Goal: Task Accomplishment & Management: Complete application form

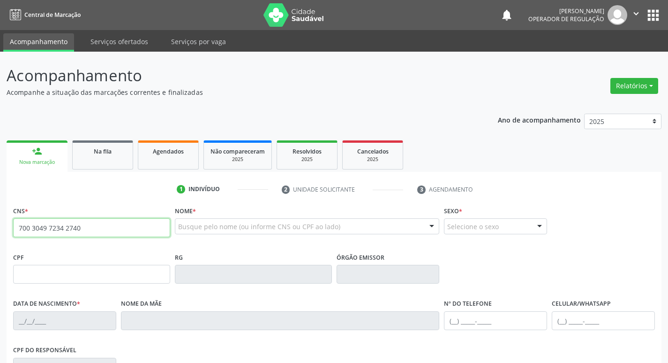
type input "700 3049 7234 2740"
type input "996.639.454-00"
type input "[DATE]"
type input "[PERSON_NAME] das Neves [PERSON_NAME]"
type input "[PHONE_NUMBER]"
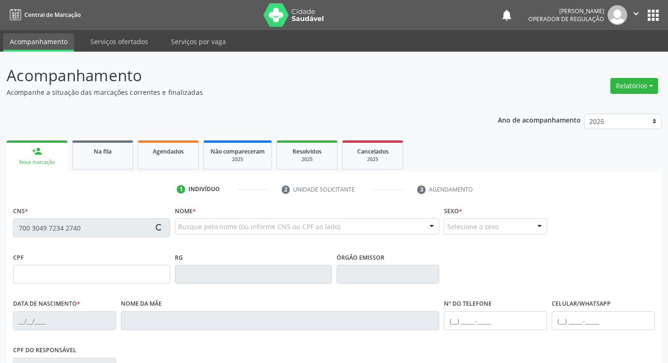
type input "[PHONE_NUMBER]"
type input "S/N"
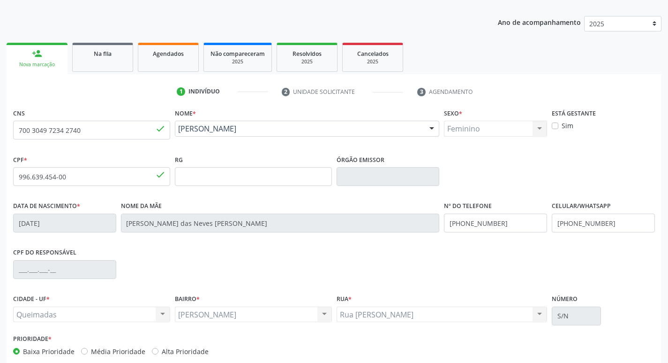
scroll to position [146, 0]
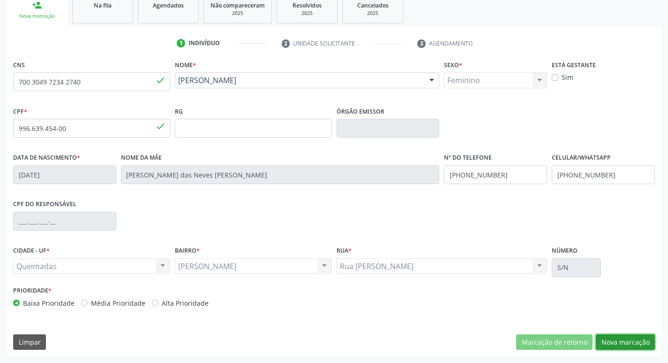
click at [627, 342] on button "Nova marcação" at bounding box center [625, 342] width 59 height 16
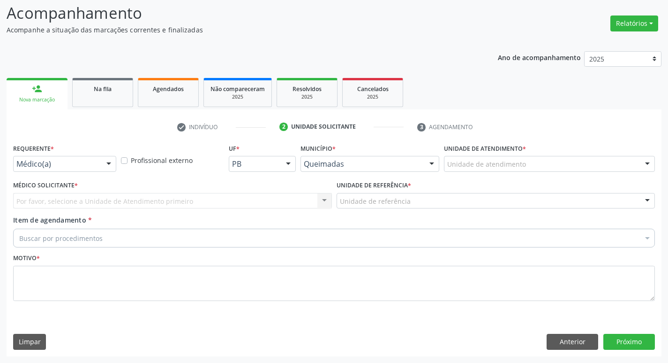
scroll to position [62, 0]
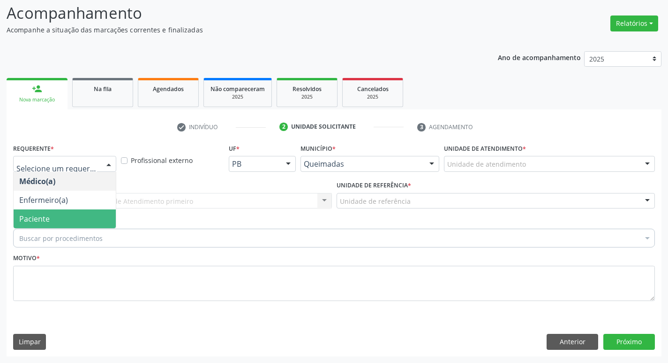
click at [21, 215] on span "Paciente" at bounding box center [34, 218] width 30 height 10
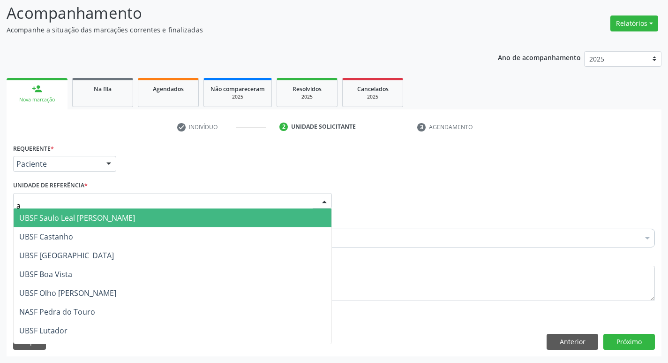
type input "an"
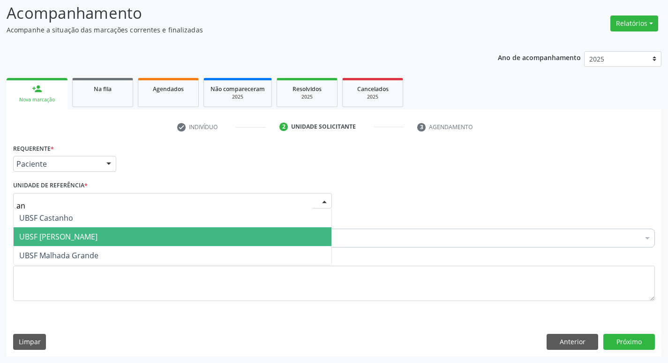
click at [100, 233] on span "UBSF [PERSON_NAME]" at bounding box center [173, 236] width 318 height 19
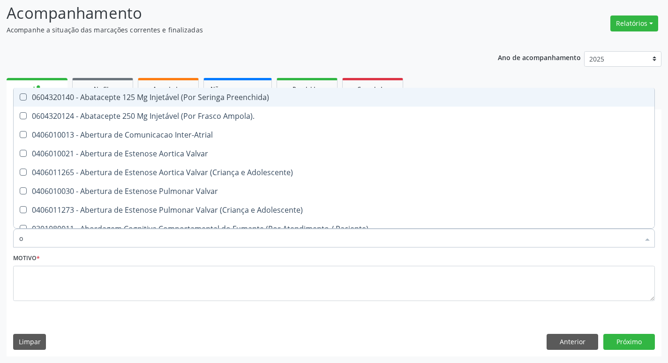
type input "ORTOPEDISTA"
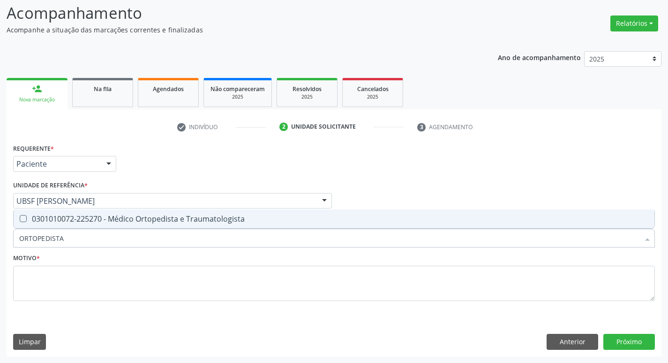
click at [94, 222] on div "0301010072-225270 - Médico Ortopedista e Traumatologista" at bounding box center [334, 219] width 630 height 8
checkbox Traumatologista "true"
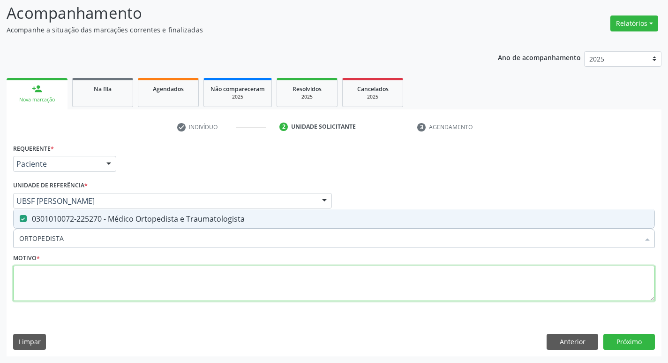
click at [85, 277] on textarea at bounding box center [334, 284] width 642 height 36
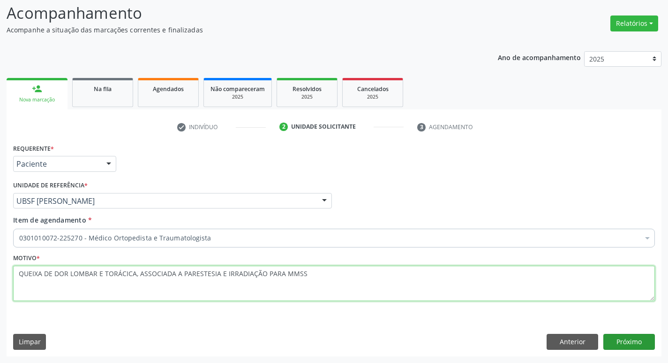
type textarea "QUEIXA DE DOR LOMBAR E TORÁCICA, ASSOCIADA A PARESTESIA E IRRADIAÇÃO PARA MMSS"
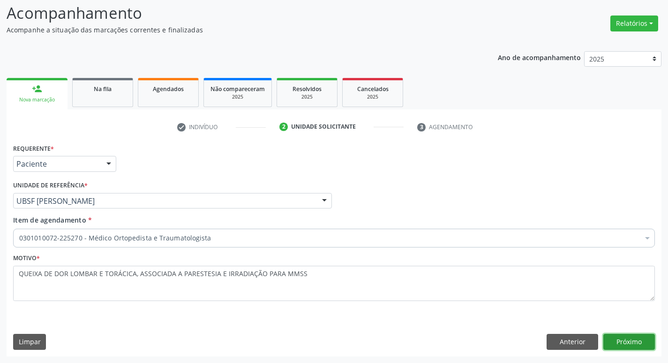
click at [634, 342] on button "Próximo" at bounding box center [630, 342] width 52 height 16
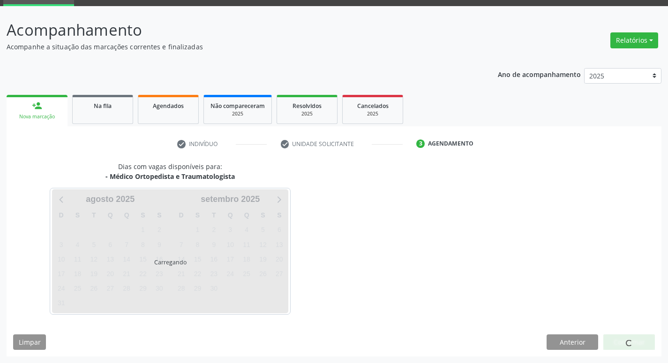
scroll to position [46, 0]
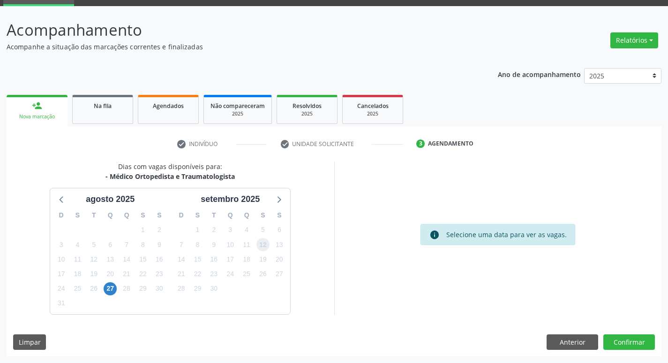
click at [262, 241] on span "12" at bounding box center [263, 244] width 13 height 13
click at [620, 339] on button "Confirmar" at bounding box center [630, 342] width 52 height 16
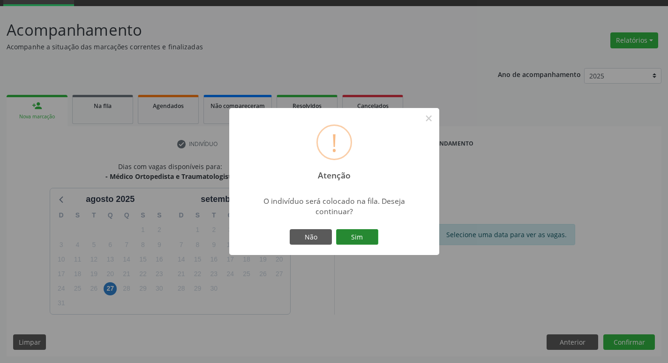
click at [367, 238] on button "Sim" at bounding box center [357, 237] width 42 height 16
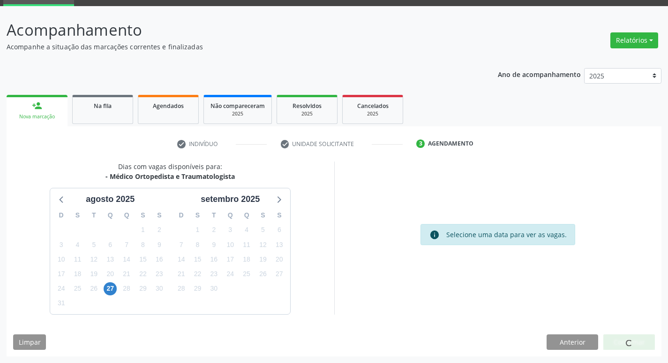
scroll to position [0, 0]
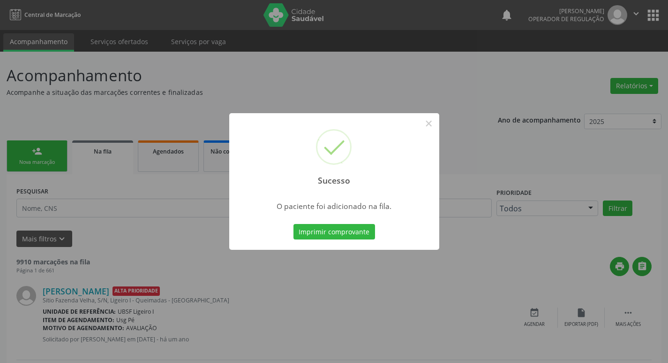
click at [173, 155] on div "Sucesso × O paciente foi adicionado na fila. Imprimir comprovante Cancel" at bounding box center [334, 181] width 668 height 363
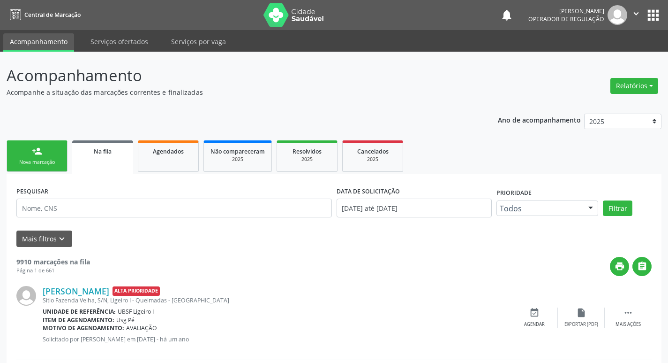
click at [52, 147] on link "person_add Nova marcação" at bounding box center [37, 155] width 61 height 31
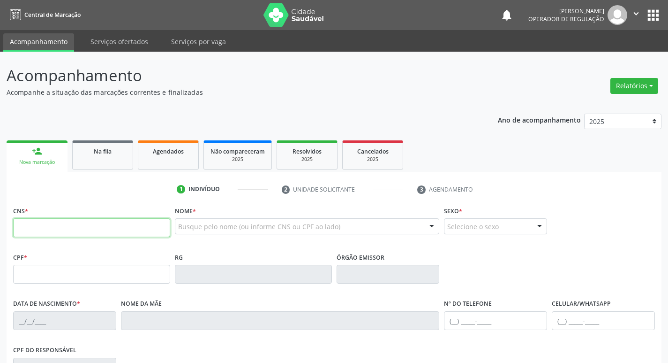
click at [68, 221] on input "text" at bounding box center [91, 227] width 157 height 19
type input "700 0003 5458 0803"
type input "083.219.694-02"
type input "[DATE]"
type input "[PERSON_NAME]"
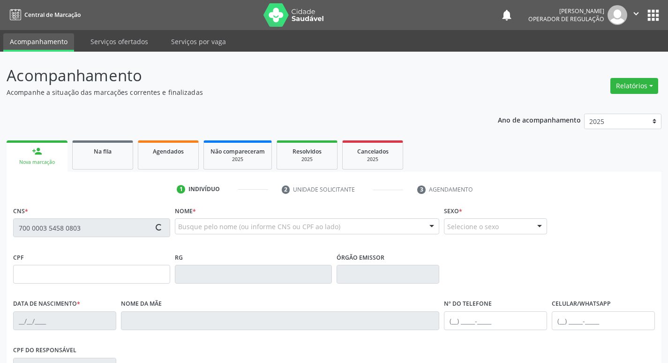
type input "[PHONE_NUMBER]"
type input "58"
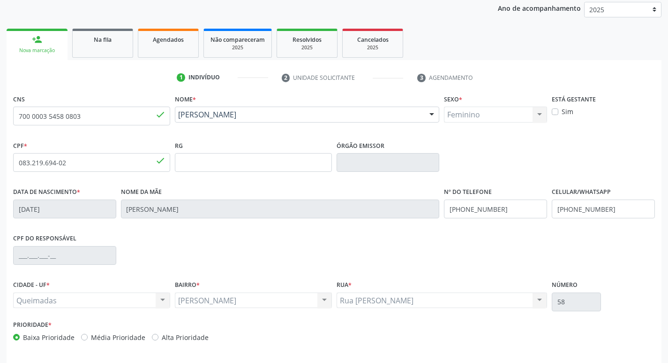
scroll to position [146, 0]
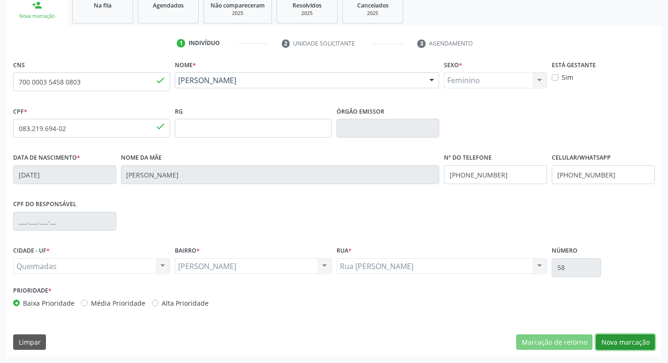
click at [630, 344] on button "Nova marcação" at bounding box center [625, 342] width 59 height 16
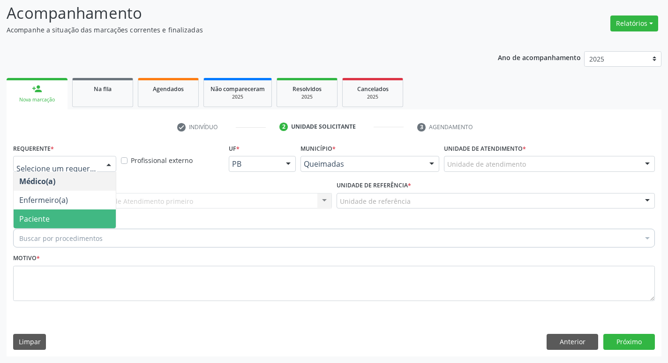
click at [76, 213] on span "Paciente" at bounding box center [65, 218] width 102 height 19
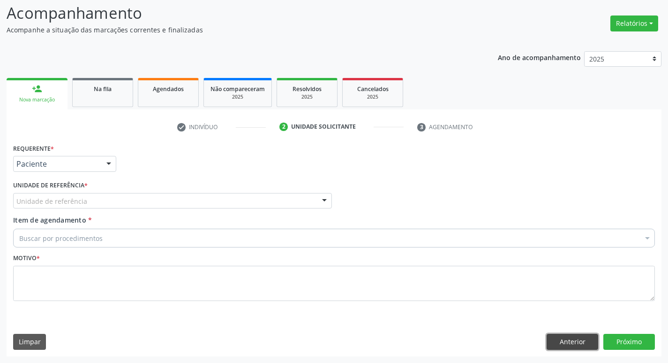
click at [559, 338] on button "Anterior" at bounding box center [573, 342] width 52 height 16
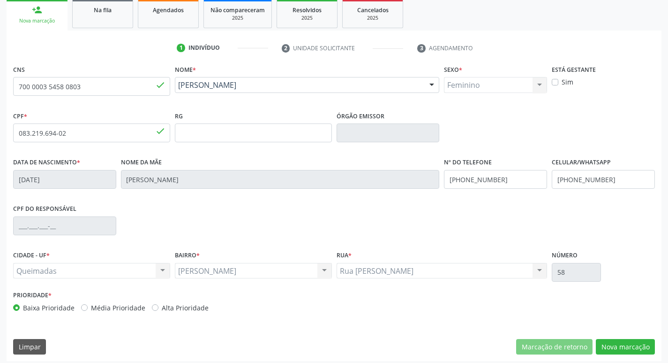
scroll to position [146, 0]
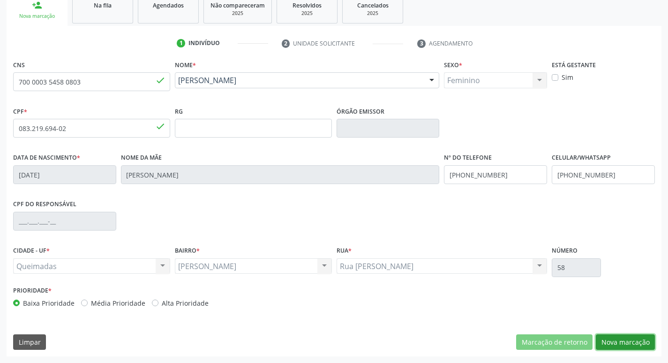
click at [619, 345] on button "Nova marcação" at bounding box center [625, 342] width 59 height 16
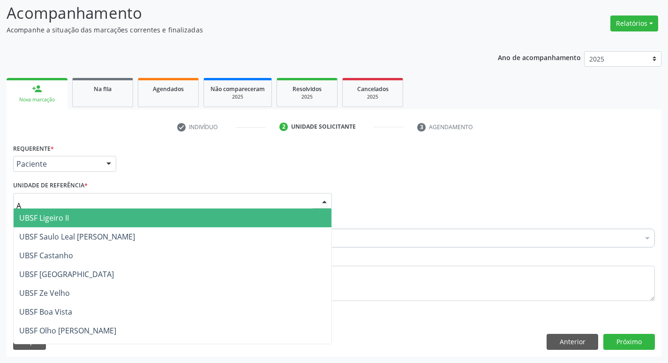
type input "AN"
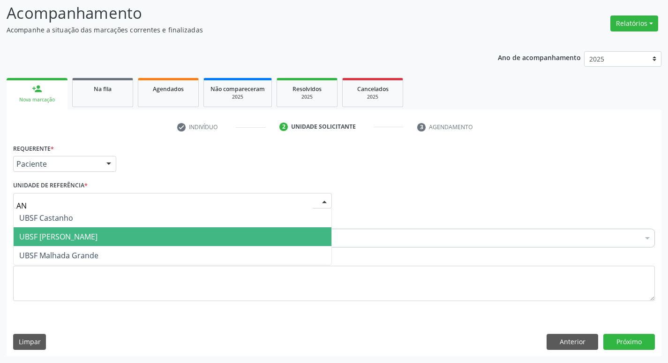
click at [77, 233] on span "UBSF [PERSON_NAME]" at bounding box center [58, 236] width 78 height 10
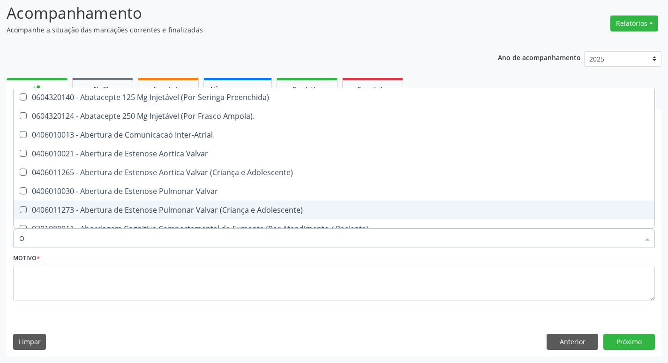
type input "ORTOPEDISTA"
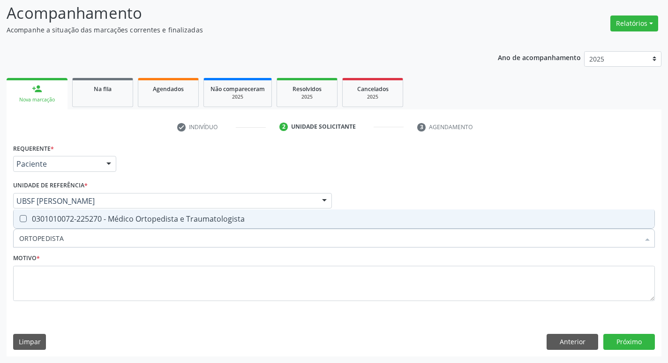
click at [73, 213] on span "0301010072-225270 - Médico Ortopedista e Traumatologista" at bounding box center [334, 218] width 641 height 19
checkbox Traumatologista "true"
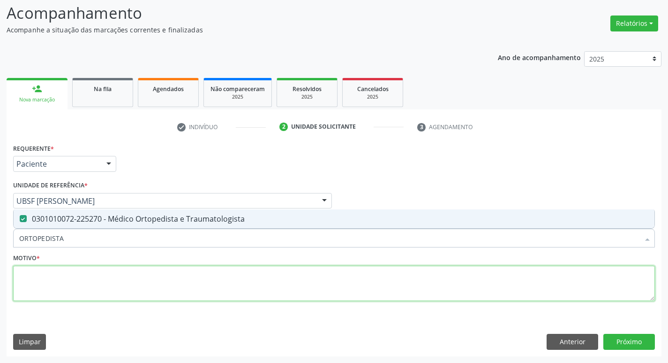
click at [82, 285] on textarea at bounding box center [334, 284] width 642 height 36
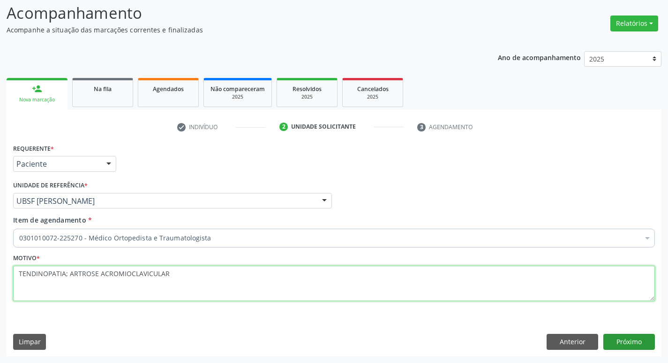
type textarea "TENDINOPATIA; ARTROSE ACROMIOCLAVICULAR"
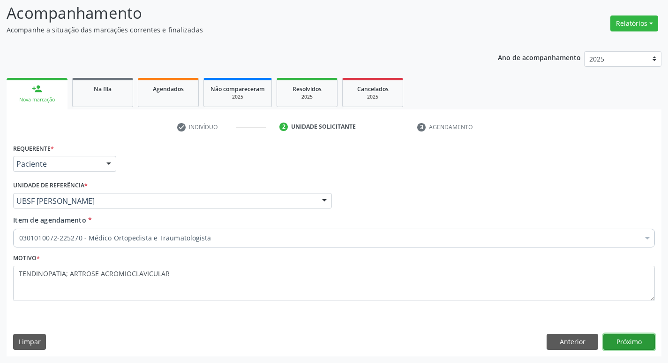
click at [615, 337] on button "Próximo" at bounding box center [630, 342] width 52 height 16
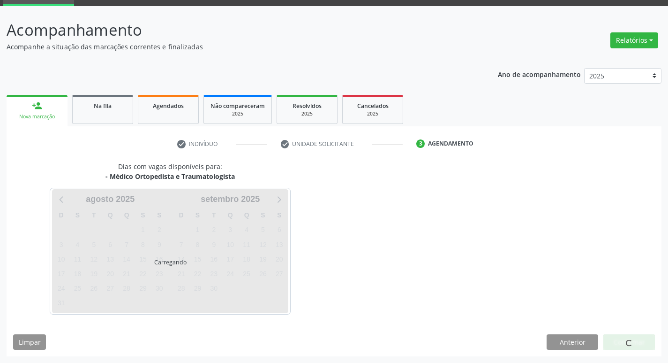
scroll to position [46, 0]
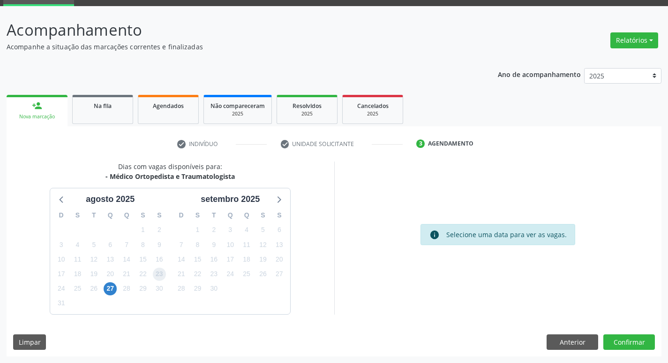
click at [159, 273] on span "23" at bounding box center [159, 273] width 13 height 13
click at [628, 336] on button "Confirmar" at bounding box center [630, 342] width 52 height 16
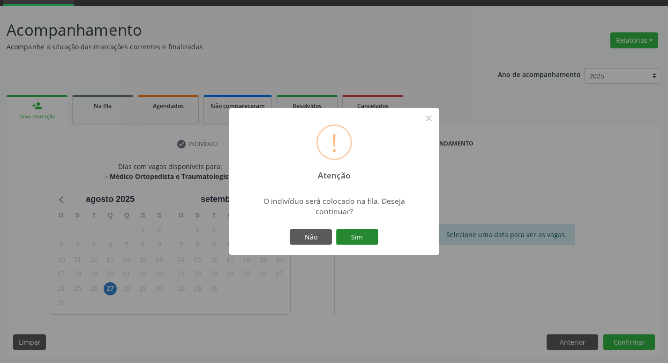
click at [348, 244] on button "Sim" at bounding box center [357, 237] width 42 height 16
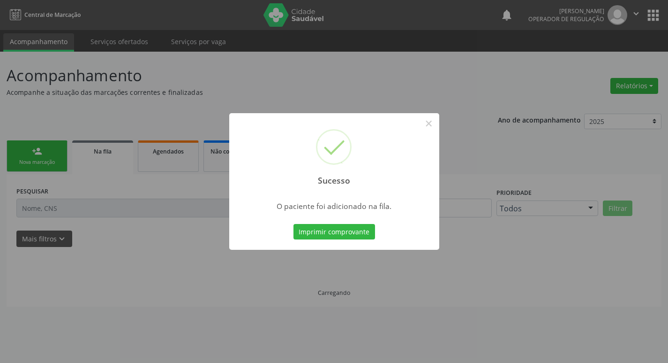
scroll to position [0, 0]
click at [99, 109] on div "Sucesso × O paciente foi adicionado na fila. Imprimir comprovante Cancel" at bounding box center [338, 181] width 676 height 363
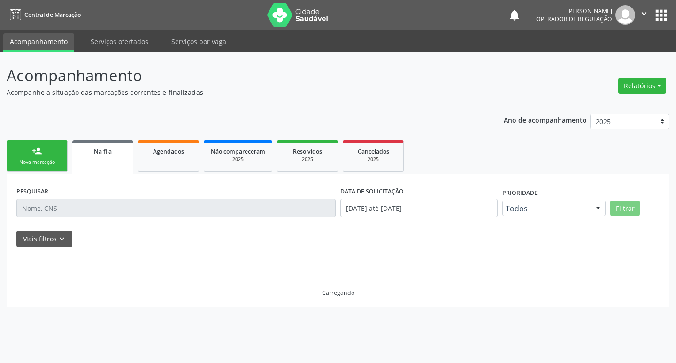
click at [25, 156] on link "person_add Nova marcação" at bounding box center [37, 155] width 61 height 31
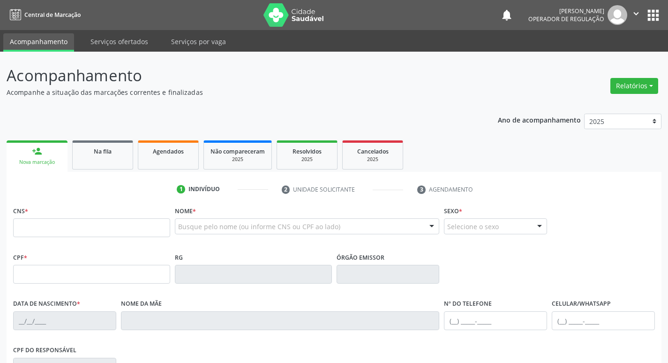
click at [36, 214] on div "CNS *" at bounding box center [91, 220] width 157 height 33
click at [36, 221] on input "text" at bounding box center [91, 227] width 157 height 19
type input "700 0035 9311 1009"
type input "125.875.814-86"
type input "[DATE]"
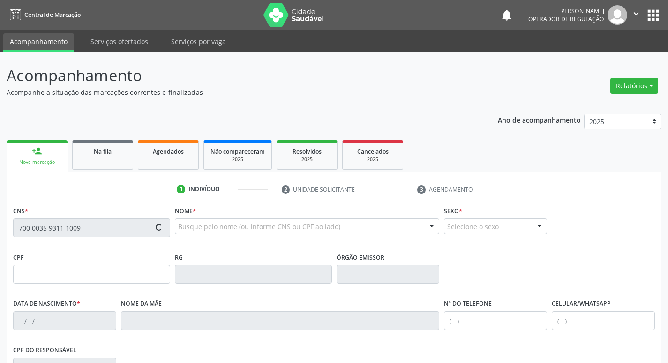
type input "[PERSON_NAME] das [PERSON_NAME]"
type input "[PHONE_NUMBER]"
type input "043.469.174-70"
type input "S/N"
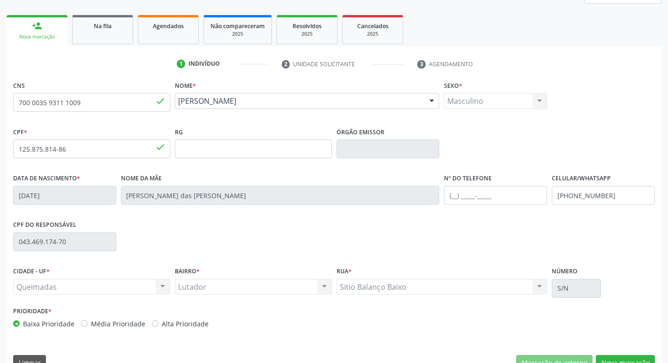
scroll to position [146, 0]
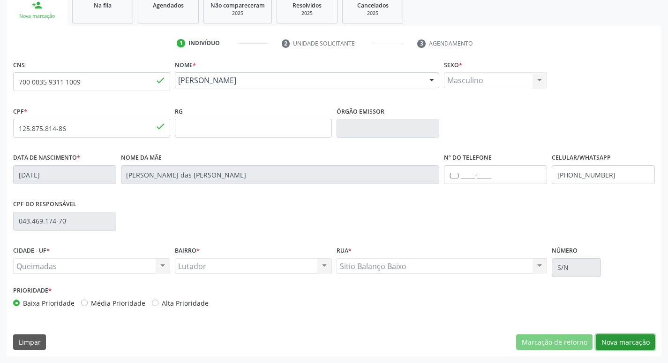
click at [648, 345] on button "Nova marcação" at bounding box center [625, 342] width 59 height 16
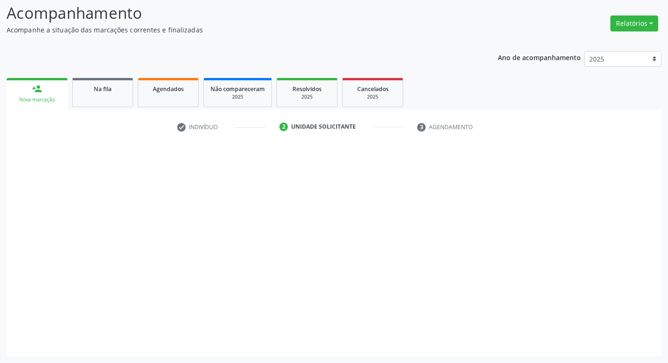
scroll to position [62, 0]
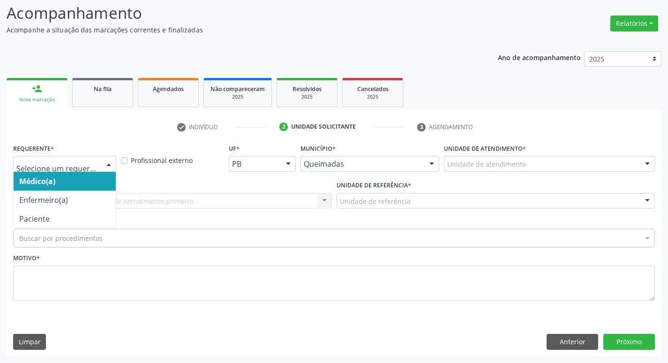
click at [44, 170] on div at bounding box center [64, 164] width 103 height 16
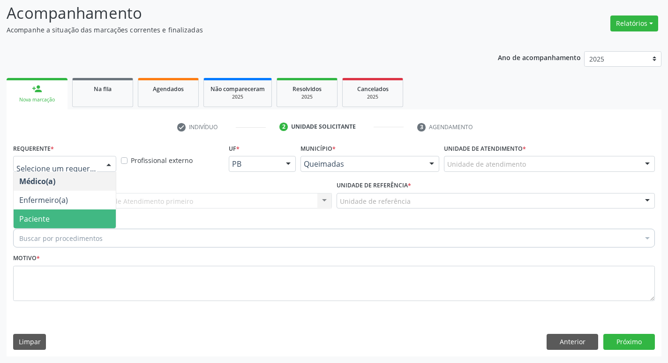
click at [52, 220] on span "Paciente" at bounding box center [65, 218] width 102 height 19
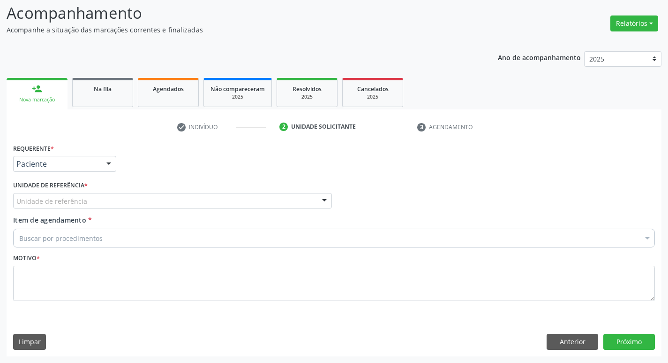
click at [47, 206] on div "Unidade de referência" at bounding box center [172, 201] width 319 height 16
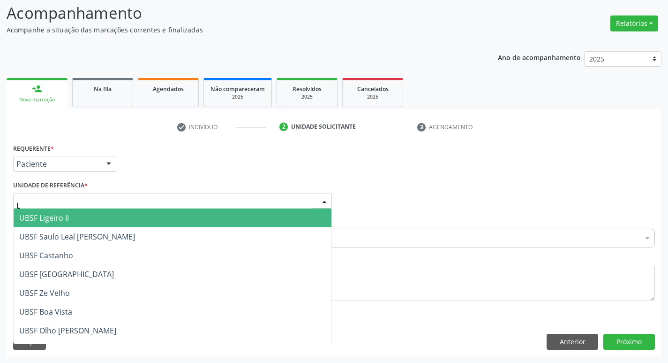
type input "LU"
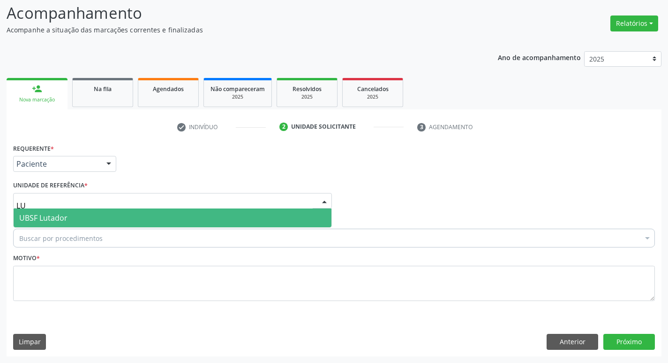
click at [44, 220] on span "UBSF Lutador" at bounding box center [43, 218] width 48 height 10
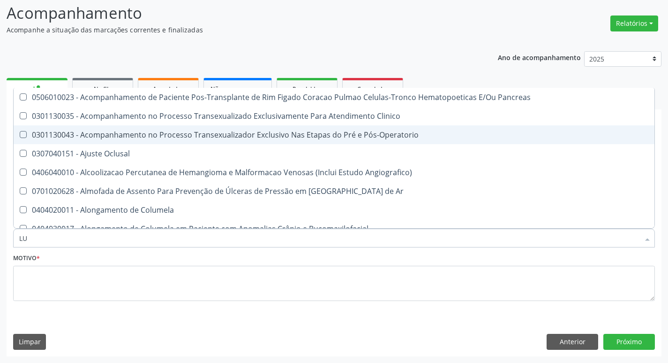
type input "L"
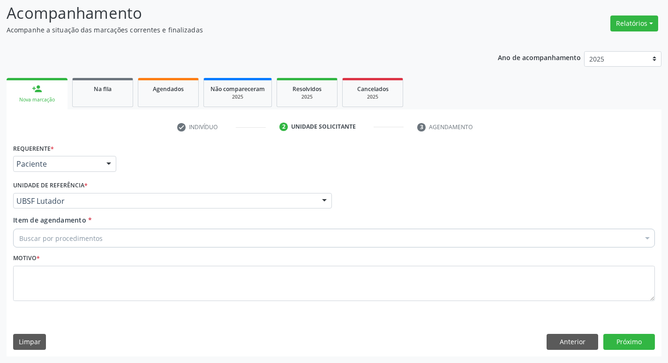
click at [0, 91] on div "Acompanhamento Acompanhe a situação das marcações correntes e finalizadas Relat…" at bounding box center [334, 175] width 668 height 373
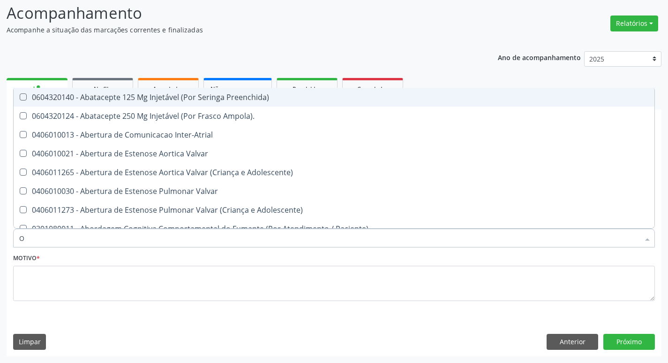
type input "ORTOPEDISTA"
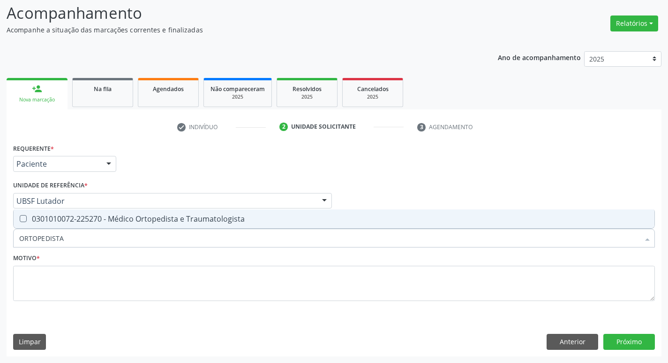
click at [62, 212] on span "0301010072-225270 - Médico Ortopedista e Traumatologista" at bounding box center [334, 218] width 641 height 19
checkbox Traumatologista "true"
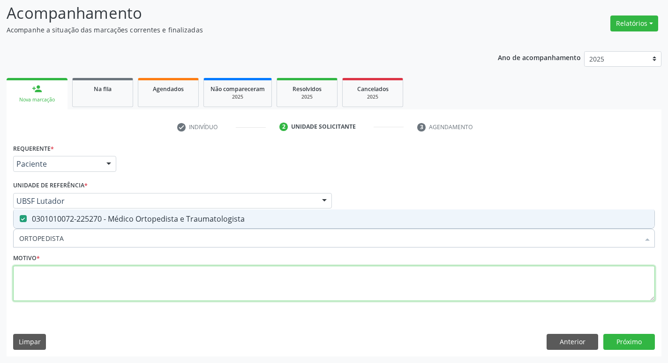
click at [106, 284] on textarea at bounding box center [334, 284] width 642 height 36
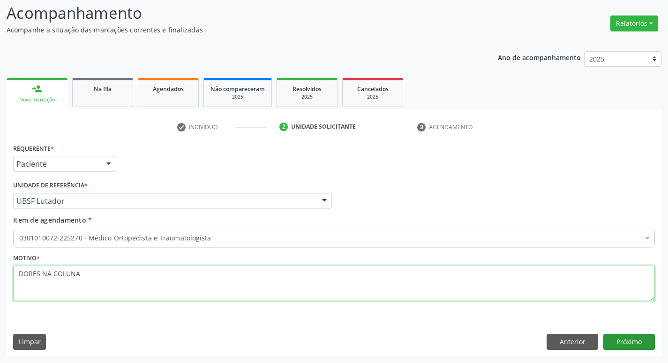
type textarea "DORES NA COLUNA"
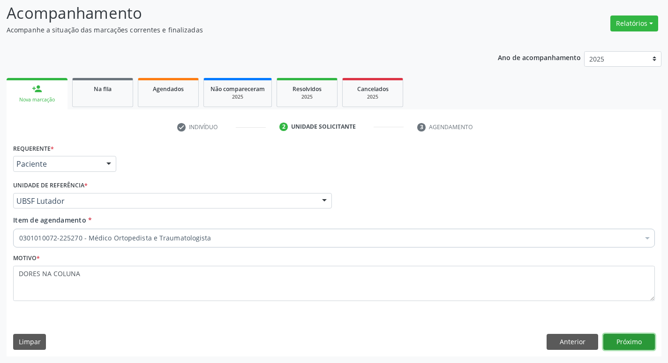
click at [635, 342] on button "Próximo" at bounding box center [630, 342] width 52 height 16
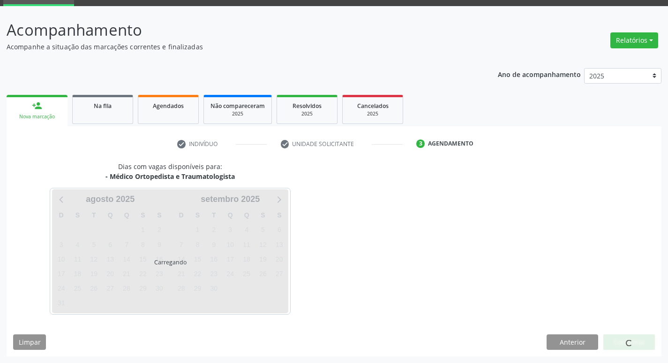
scroll to position [46, 0]
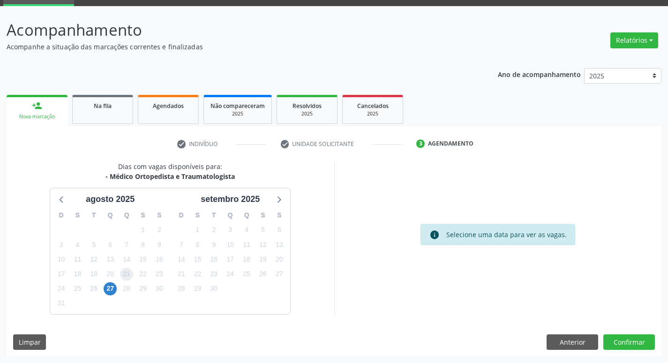
click at [130, 276] on span "21" at bounding box center [126, 273] width 13 height 13
click at [624, 342] on button "Confirmar" at bounding box center [630, 342] width 52 height 16
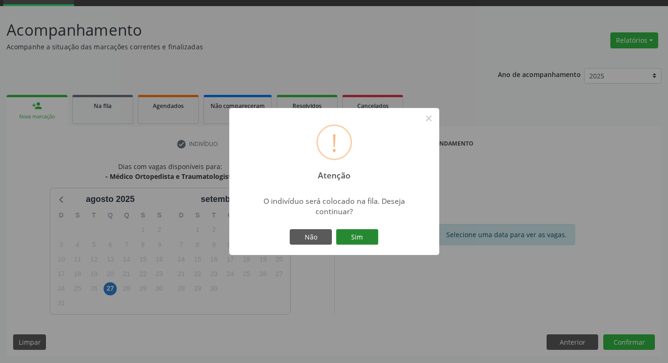
click at [348, 235] on button "Sim" at bounding box center [357, 237] width 42 height 16
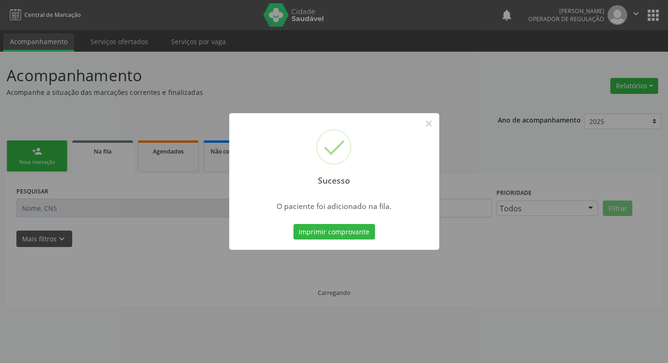
scroll to position [0, 0]
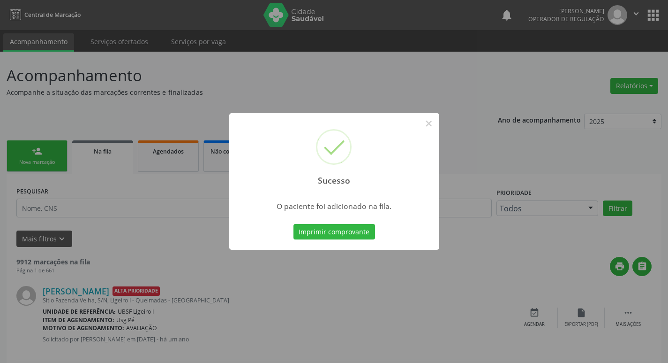
click at [21, 184] on div "Sucesso × O paciente foi adicionado na fila. Imprimir comprovante Cancel" at bounding box center [334, 181] width 668 height 363
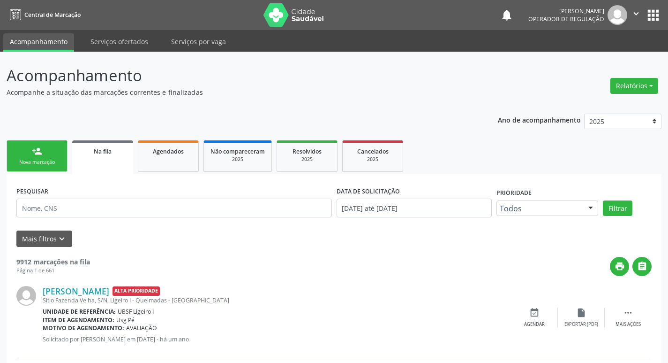
click at [11, 156] on link "person_add Nova marcação" at bounding box center [37, 155] width 61 height 31
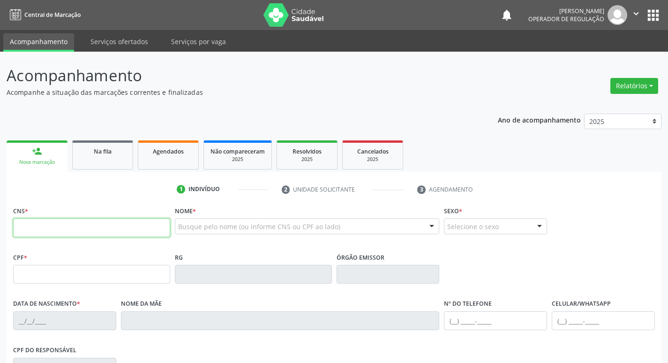
click at [77, 231] on input "text" at bounding box center [91, 227] width 157 height 19
type input "705 8034 0765 7135"
type input "969.354.727-68"
type input "[DATE]"
type input "[PERSON_NAME]"
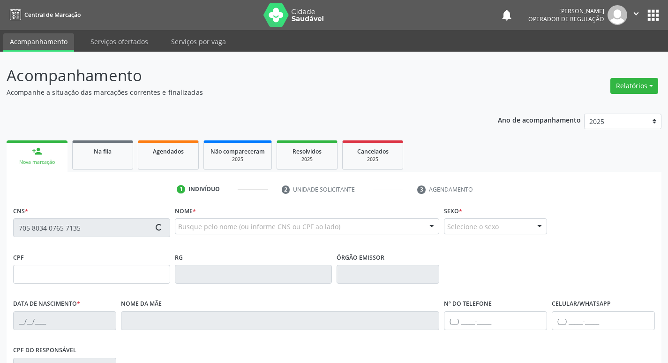
type input "[PHONE_NUMBER]"
type input "436.011.384-68"
type input "41"
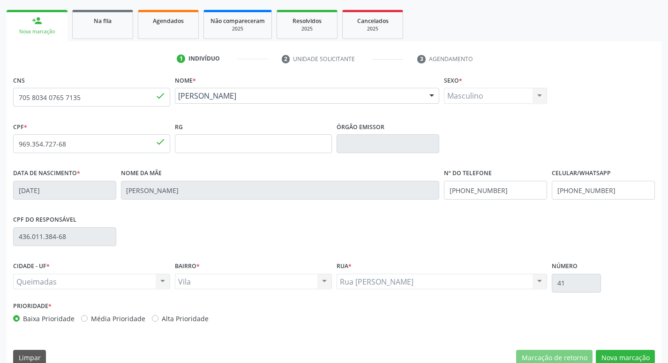
scroll to position [146, 0]
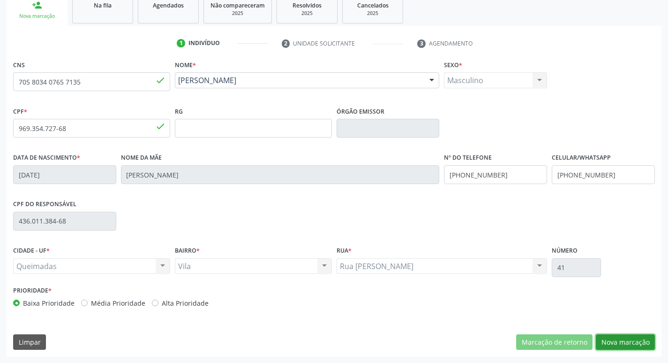
click at [630, 343] on button "Nova marcação" at bounding box center [625, 342] width 59 height 16
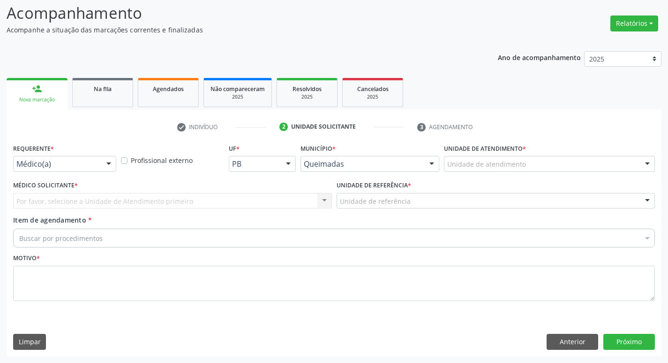
scroll to position [62, 0]
click at [576, 346] on button "Anterior" at bounding box center [573, 342] width 52 height 16
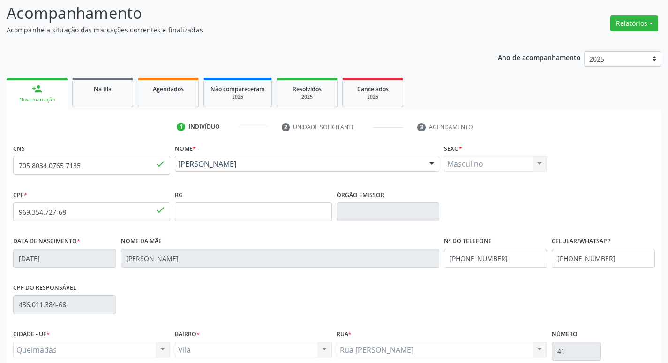
scroll to position [146, 0]
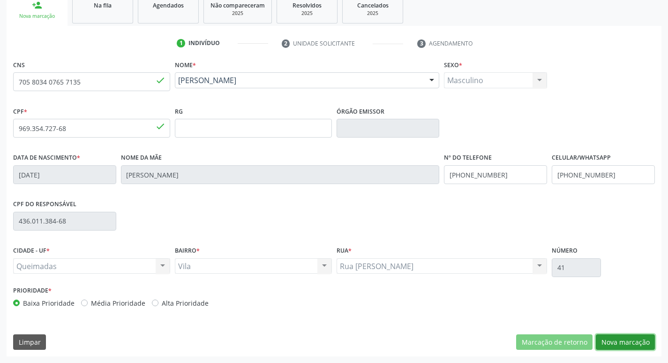
click at [629, 346] on button "Nova marcação" at bounding box center [625, 342] width 59 height 16
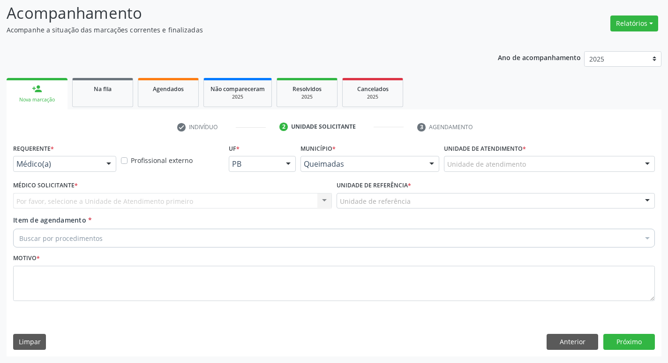
scroll to position [62, 0]
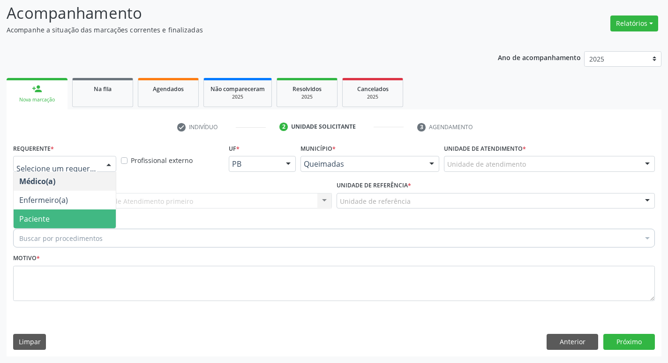
click at [84, 221] on span "Paciente" at bounding box center [65, 218] width 102 height 19
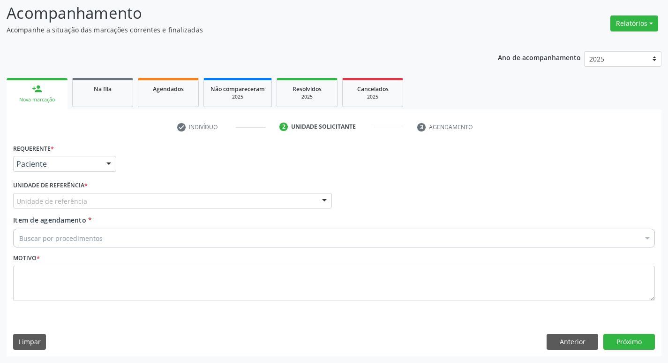
click at [86, 198] on div "Unidade de referência" at bounding box center [172, 201] width 319 height 16
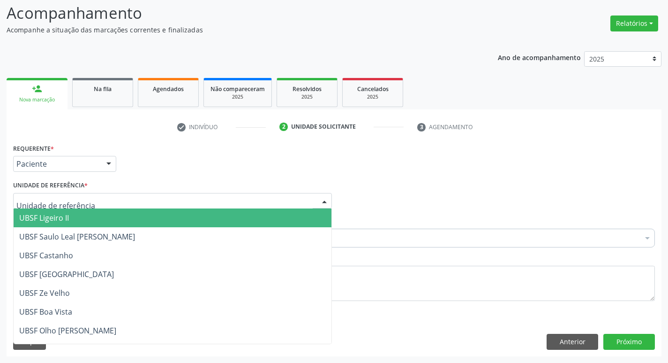
type input "V"
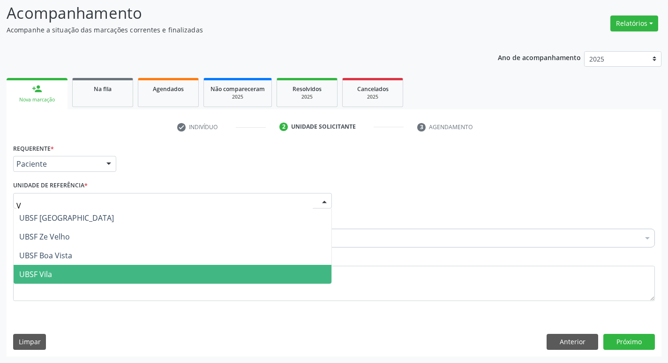
click at [63, 268] on span "UBSF Vila" at bounding box center [173, 274] width 318 height 19
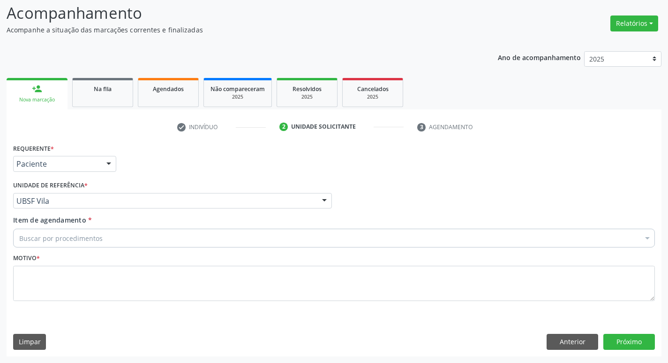
click at [63, 232] on div "Buscar por procedimentos" at bounding box center [334, 237] width 642 height 19
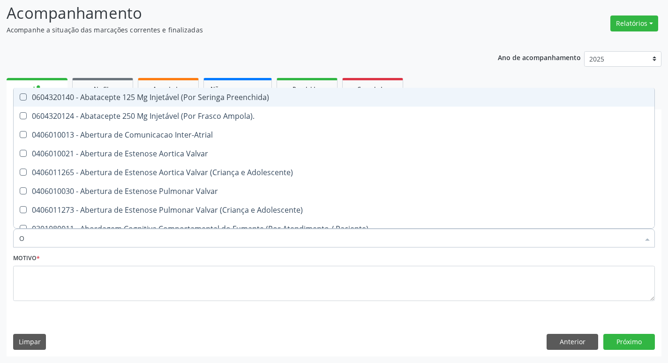
type input "ORTOPEDISTA"
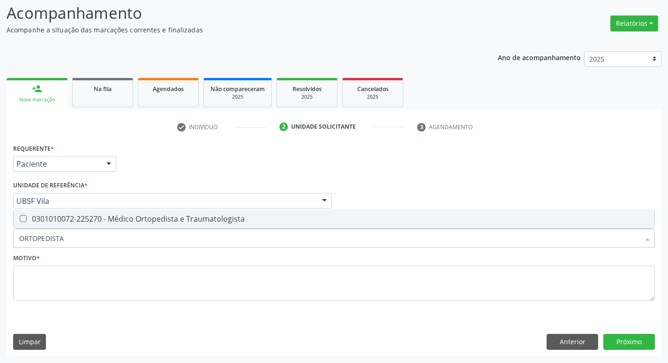
click at [79, 224] on span "0301010072-225270 - Médico Ortopedista e Traumatologista" at bounding box center [334, 218] width 641 height 19
checkbox Traumatologista "true"
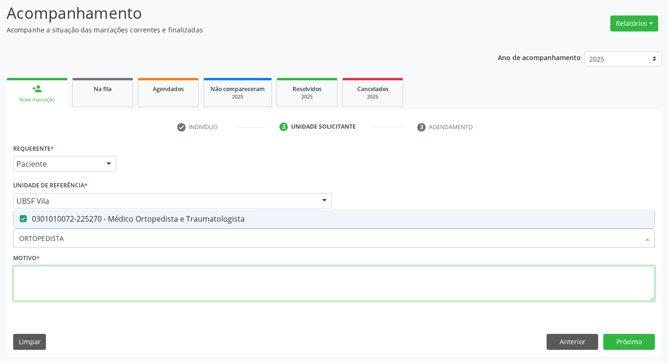
click at [79, 287] on textarea at bounding box center [334, 284] width 642 height 36
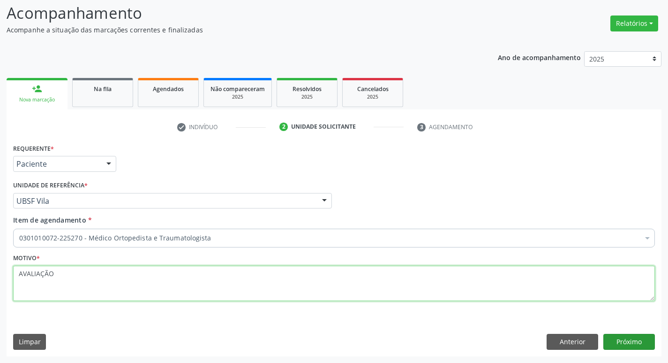
type textarea "AVALIAÇÃO"
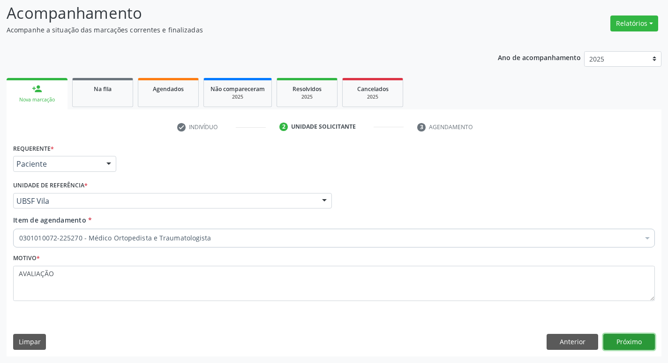
click at [627, 336] on button "Próximo" at bounding box center [630, 342] width 52 height 16
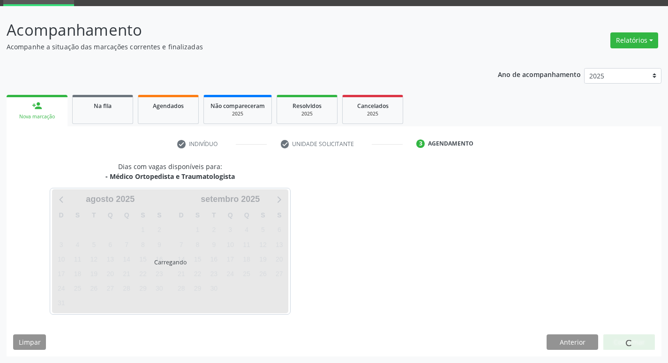
scroll to position [46, 0]
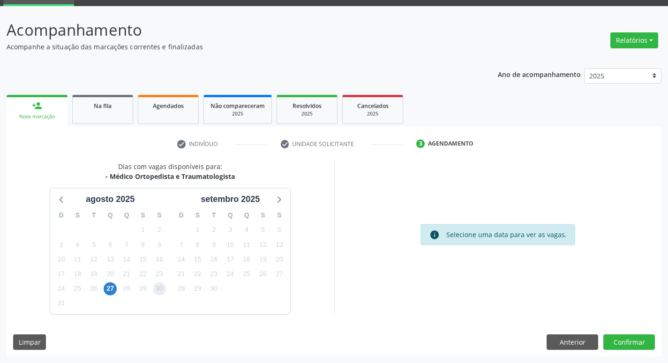
click at [162, 289] on span "30" at bounding box center [159, 288] width 13 height 13
click at [623, 343] on button "Confirmar" at bounding box center [630, 342] width 52 height 16
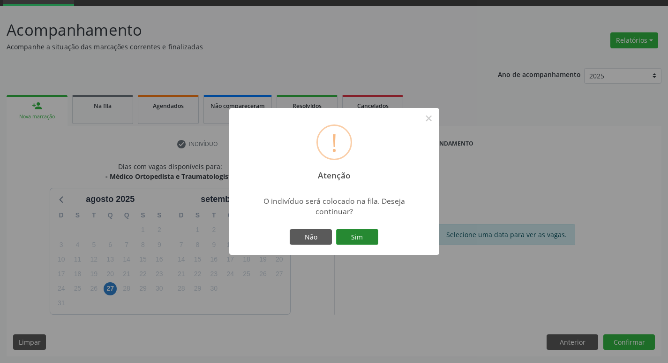
click at [351, 240] on button "Sim" at bounding box center [357, 237] width 42 height 16
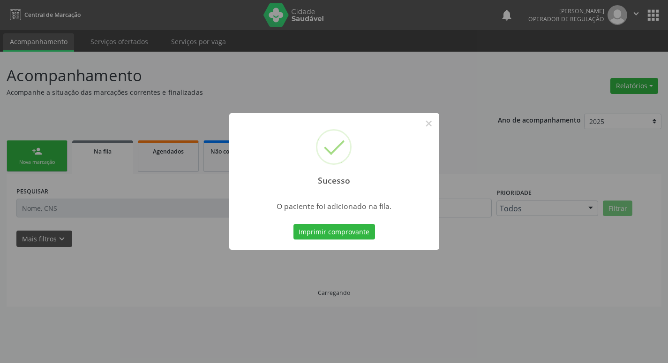
scroll to position [0, 0]
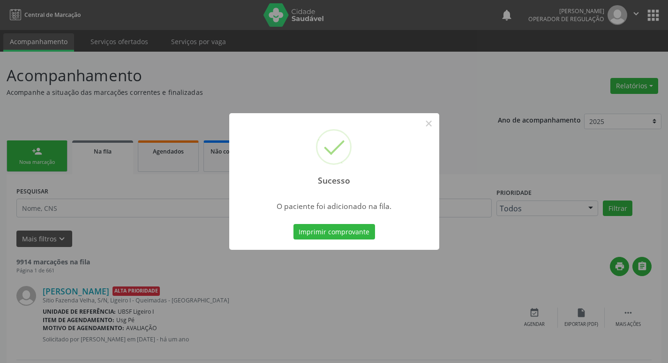
click at [61, 196] on div "Sucesso × O paciente foi adicionado na fila. Imprimir comprovante Cancel" at bounding box center [334, 181] width 668 height 363
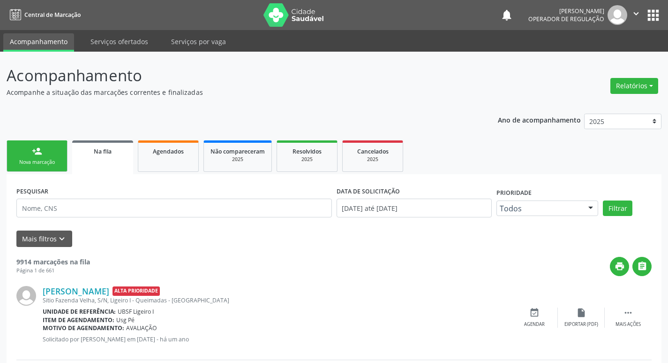
click at [25, 154] on link "person_add Nova marcação" at bounding box center [37, 155] width 61 height 31
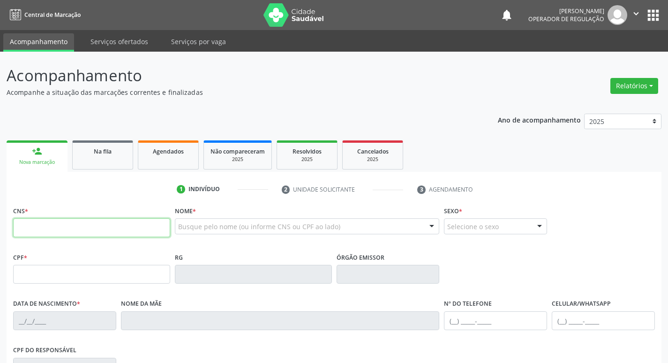
click at [84, 228] on input "text" at bounding box center [91, 227] width 157 height 19
type input "700 5099 8572 1152"
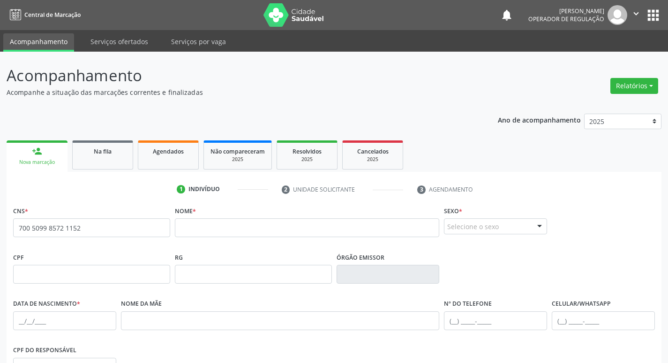
click at [644, 12] on button "" at bounding box center [637, 15] width 18 height 20
click at [656, 13] on button "apps" at bounding box center [653, 15] width 16 height 16
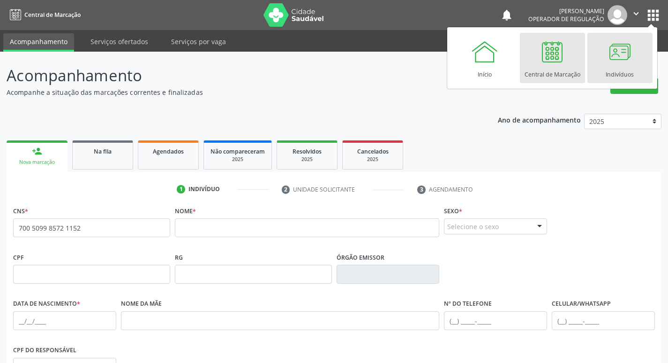
click at [619, 53] on div at bounding box center [620, 52] width 28 height 28
